Goal: Information Seeking & Learning: Check status

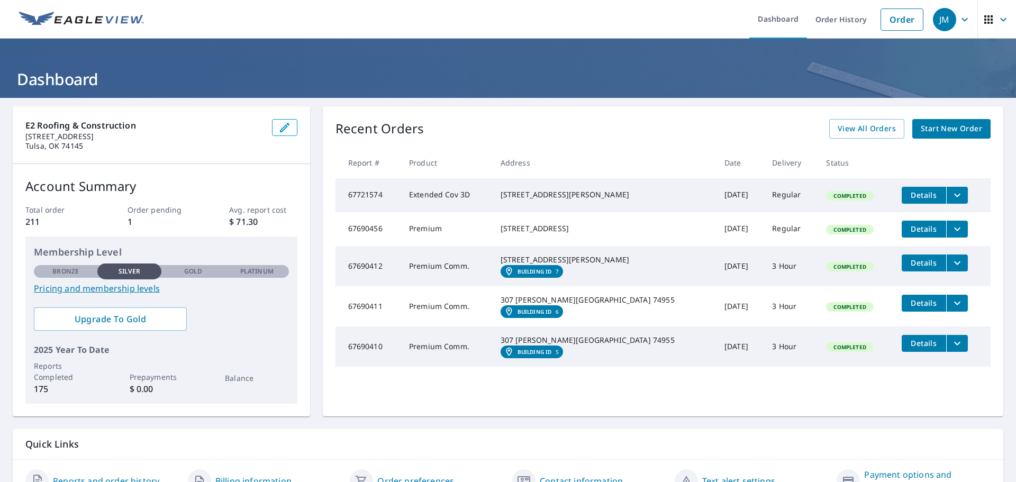
click at [861, 137] on link "View All Orders" at bounding box center [866, 129] width 75 height 20
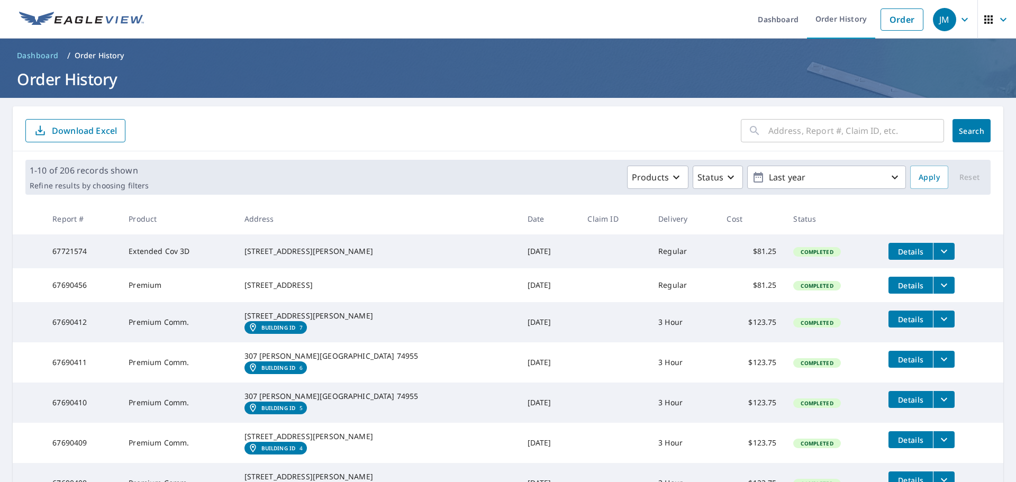
click at [815, 127] on input "text" at bounding box center [856, 131] width 176 height 30
type input "520"
click button "Search" at bounding box center [971, 130] width 38 height 23
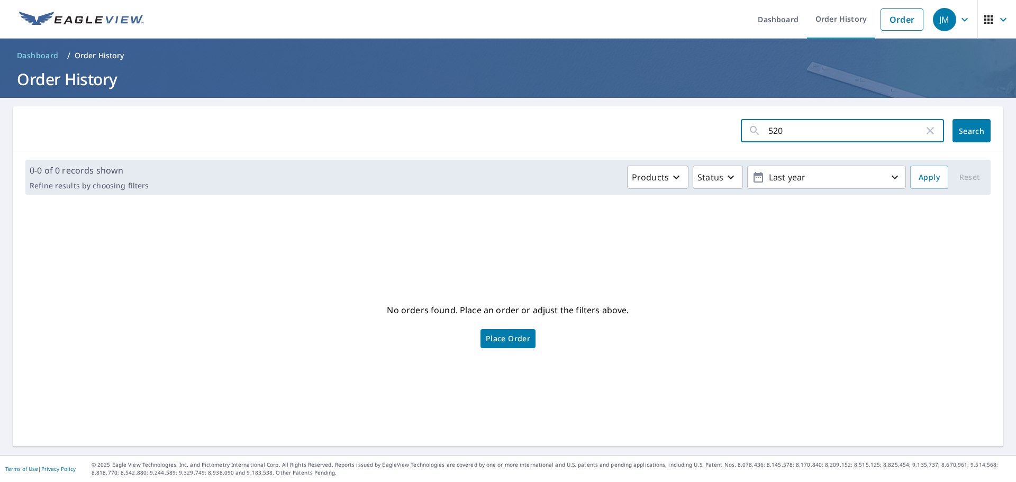
click at [783, 136] on input "520" at bounding box center [846, 131] width 156 height 30
type input "603"
click button "Search" at bounding box center [971, 130] width 38 height 23
